Goal: Check status: Check status

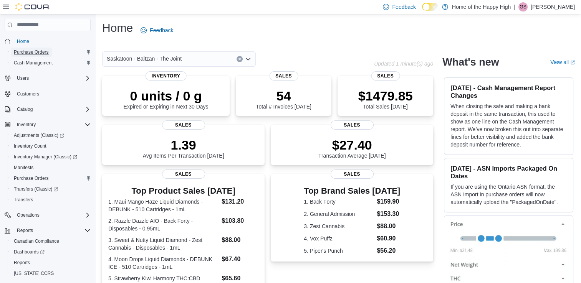
click at [32, 52] on span "Purchase Orders" at bounding box center [31, 52] width 35 height 6
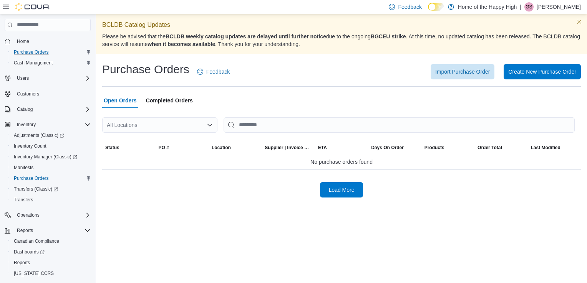
click at [130, 128] on div "All Locations" at bounding box center [159, 124] width 115 height 15
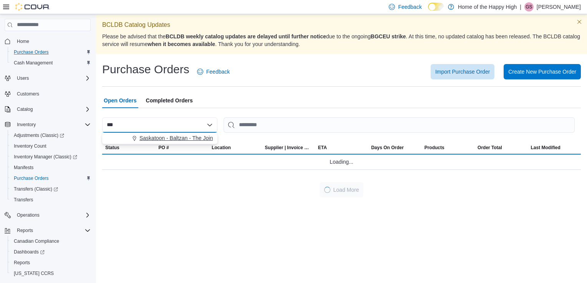
type input "***"
click at [142, 137] on span "Saskatoon - Baltzan - The Joint" at bounding box center [176, 138] width 75 height 8
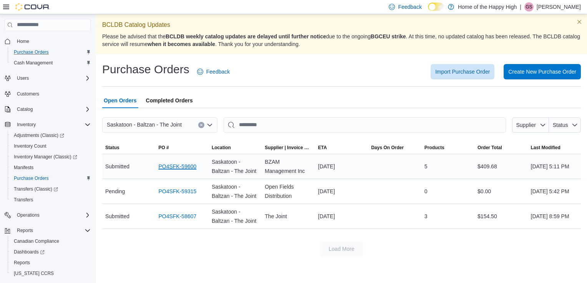
click at [181, 164] on link "PO4SFK-59600" at bounding box center [177, 166] width 38 height 9
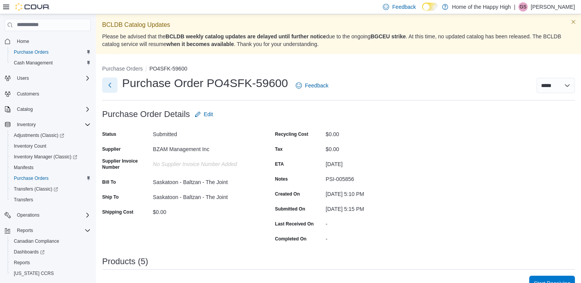
click at [106, 81] on button "Next" at bounding box center [109, 85] width 15 height 15
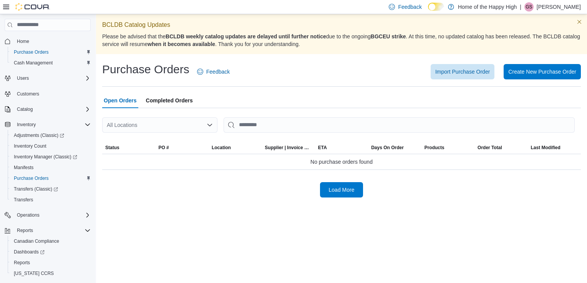
click at [189, 122] on div "All Locations" at bounding box center [159, 124] width 115 height 15
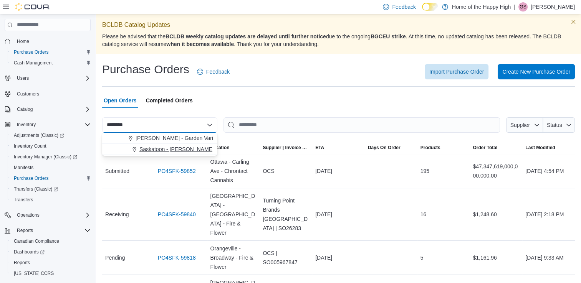
type input "*******"
click at [180, 153] on button "Saskatoon - Meadows Pkwy - The Joint" at bounding box center [159, 149] width 115 height 11
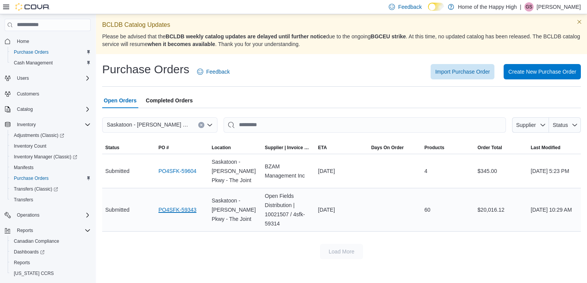
click at [169, 211] on link "PO4SFK-59343" at bounding box center [177, 209] width 38 height 9
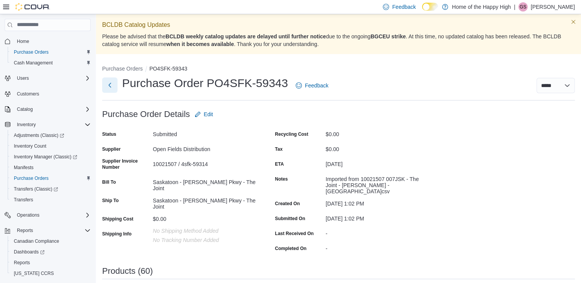
click at [108, 89] on button "Next" at bounding box center [109, 85] width 15 height 15
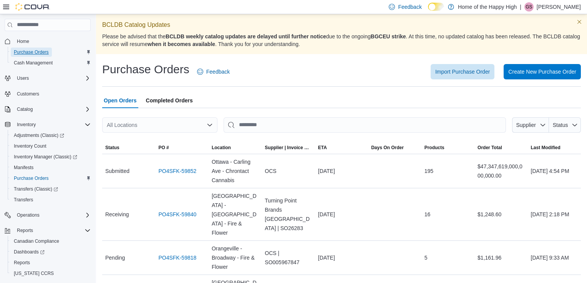
click at [20, 53] on span "Purchase Orders" at bounding box center [31, 52] width 35 height 6
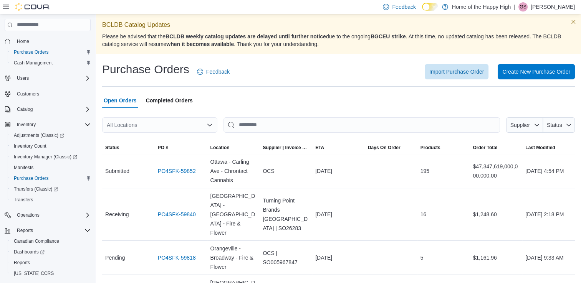
click at [143, 122] on div "All Locations" at bounding box center [159, 124] width 115 height 15
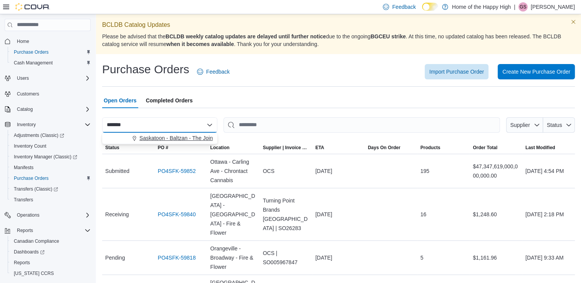
type input "*******"
click at [147, 139] on span "Saskatoon - Baltzan - The Joint" at bounding box center [176, 138] width 75 height 8
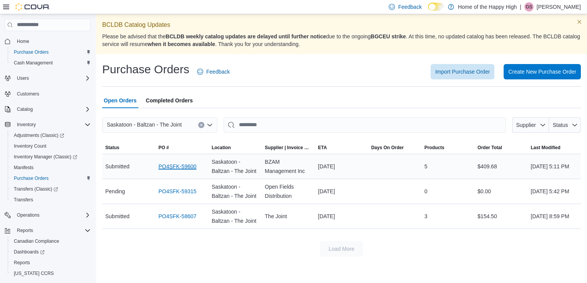
click at [167, 166] on link "PO4SFK-59600" at bounding box center [177, 166] width 38 height 9
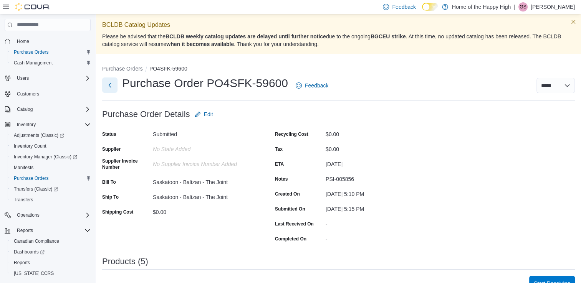
click at [114, 84] on button "Next" at bounding box center [109, 85] width 15 height 15
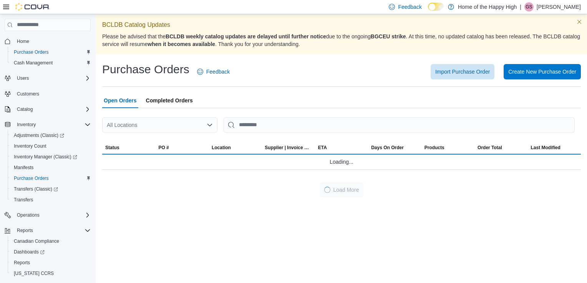
click at [194, 119] on div "All Locations" at bounding box center [159, 124] width 115 height 15
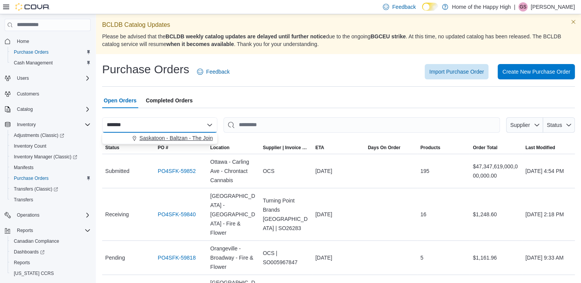
type input "*******"
click at [185, 137] on span "Saskatoon - Baltzan - The Joint" at bounding box center [176, 138] width 75 height 8
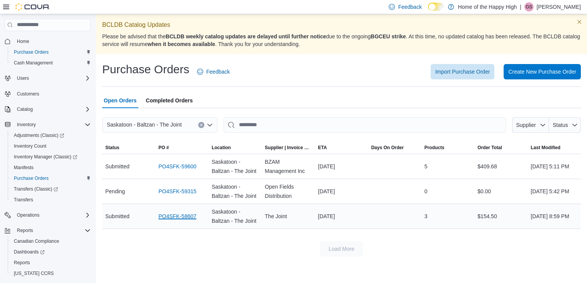
click at [185, 217] on link "PO4SFK-58607" at bounding box center [177, 216] width 38 height 9
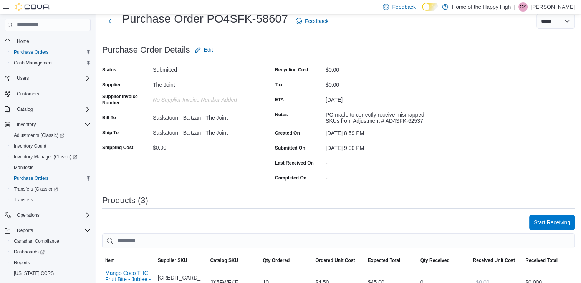
scroll to position [61, 0]
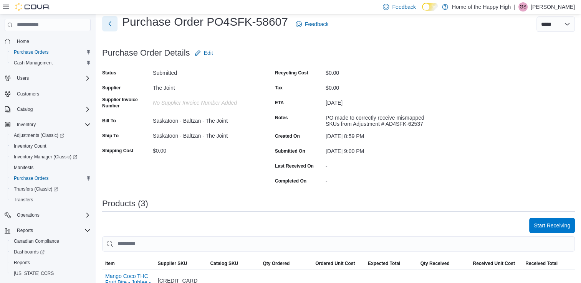
click at [111, 25] on button "Next" at bounding box center [109, 23] width 15 height 15
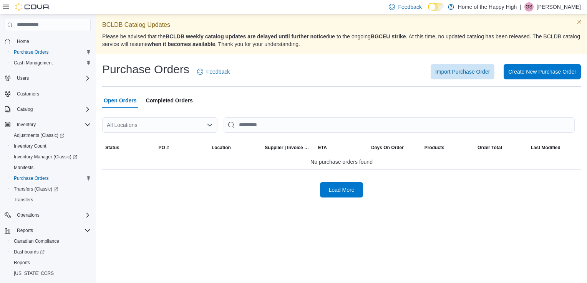
click at [157, 121] on div "All Locations" at bounding box center [159, 124] width 115 height 15
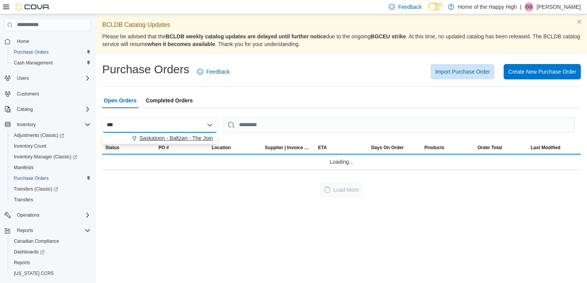
type input "***"
click at [158, 136] on span "Saskatoon - Baltzan - The Joint" at bounding box center [176, 138] width 75 height 8
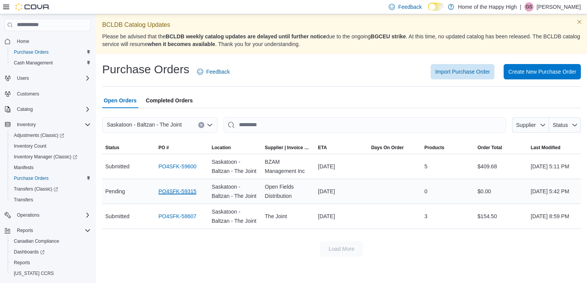
click at [181, 191] on link "PO4SFK-59315" at bounding box center [177, 191] width 38 height 9
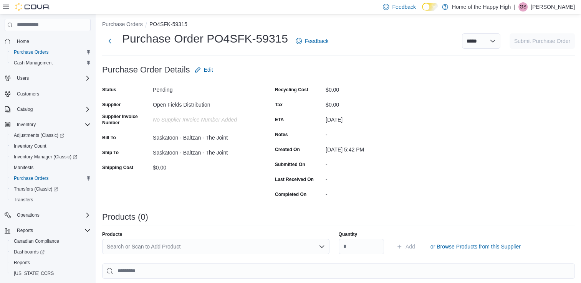
scroll to position [42, 0]
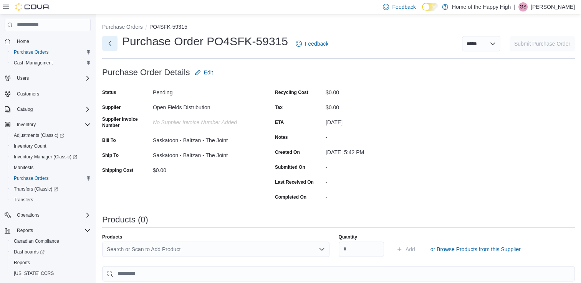
click at [109, 43] on button "Next" at bounding box center [109, 43] width 15 height 15
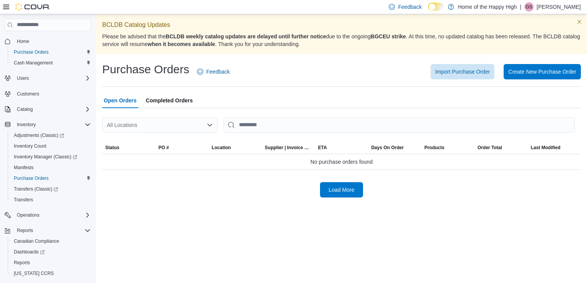
click at [135, 121] on div "All Locations" at bounding box center [159, 124] width 115 height 15
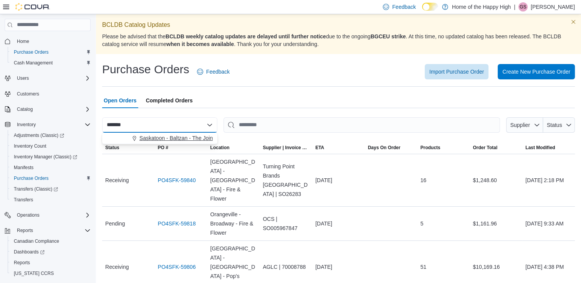
type input "*******"
click at [149, 141] on span "Saskatoon - Baltzan - The Joint" at bounding box center [176, 138] width 75 height 8
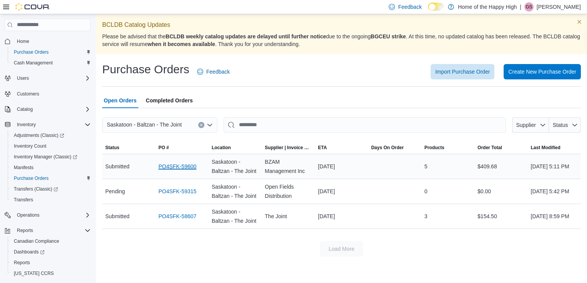
click at [179, 167] on link "PO4SFK-59600" at bounding box center [177, 166] width 38 height 9
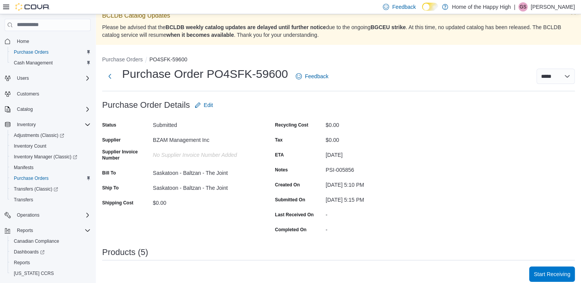
scroll to position [10, 0]
